Goal: Communication & Community: Answer question/provide support

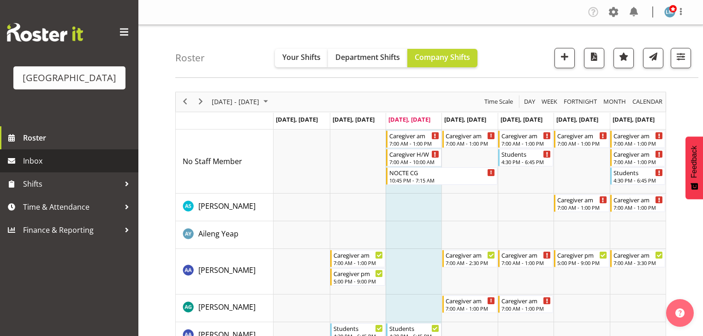
click at [39, 168] on span "Inbox" at bounding box center [78, 161] width 111 height 14
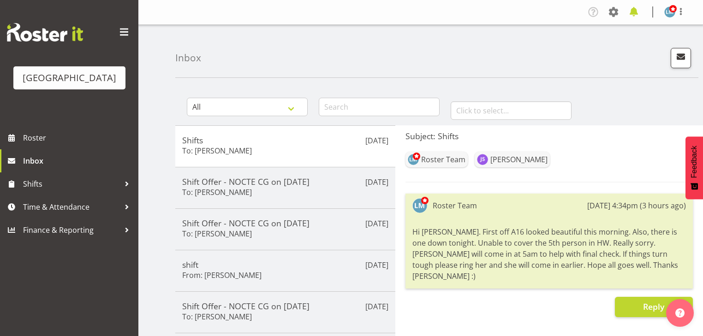
click at [635, 11] on span at bounding box center [634, 12] width 15 height 15
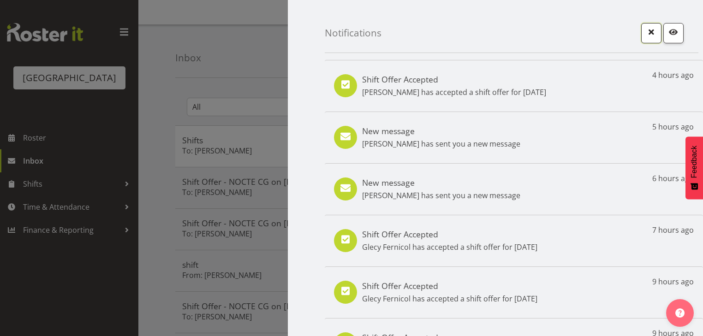
click at [646, 33] on span "button" at bounding box center [652, 32] width 12 height 12
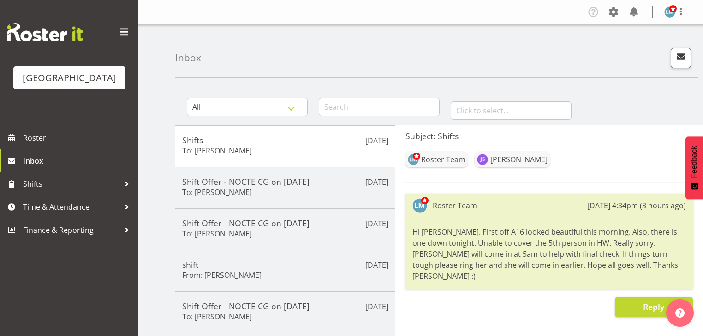
click at [477, 231] on div "Hi Jenny. First off A16 looked beautiful this morning. Also, there is one down …" at bounding box center [549, 254] width 274 height 60
click at [475, 234] on div "Hi Jenny. First off A16 looked beautiful this morning. Also, there is one down …" at bounding box center [549, 254] width 274 height 60
